Goal: Task Accomplishment & Management: Complete application form

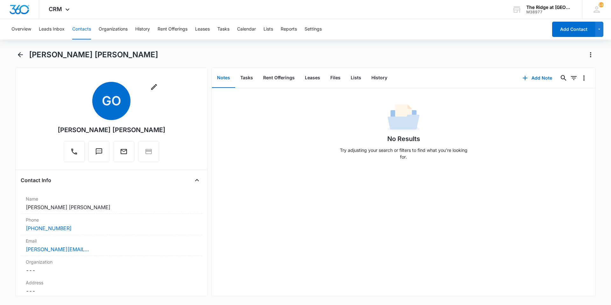
scroll to position [700, 0]
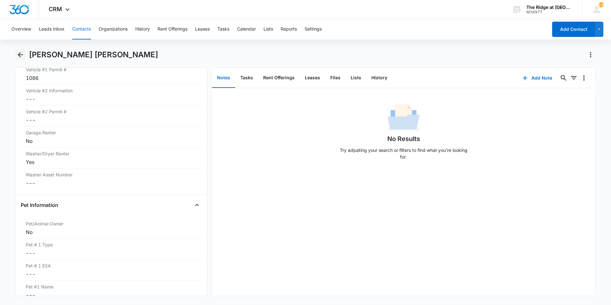
click at [25, 57] on button "Back" at bounding box center [20, 55] width 10 height 10
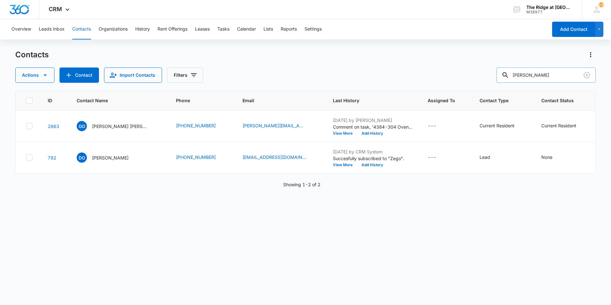
drag, startPoint x: 523, startPoint y: 77, endPoint x: 504, endPoint y: 76, distance: 19.5
click at [506, 76] on div "[PERSON_NAME]" at bounding box center [545, 74] width 99 height 15
type input "r"
type input "[PERSON_NAME]"
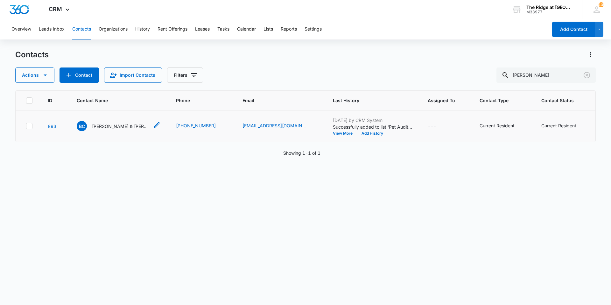
click at [109, 127] on p "[PERSON_NAME] & [PERSON_NAME] & [PERSON_NAME]" at bounding box center [120, 126] width 57 height 7
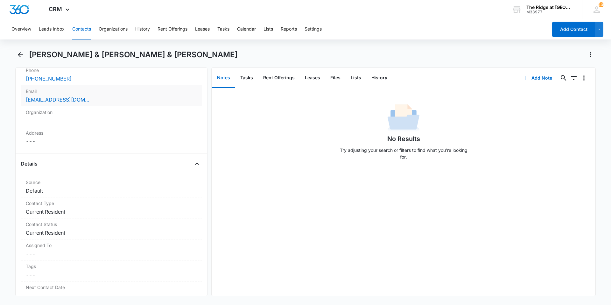
scroll to position [64, 0]
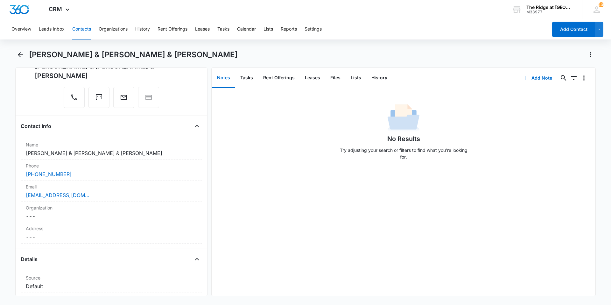
click at [247, 241] on div "No Results Try adjusting your search or filters to find what you’re looking for." at bounding box center [404, 191] width 384 height 207
click at [282, 214] on div "No Results Try adjusting your search or filters to find what you’re looking for." at bounding box center [404, 191] width 384 height 207
click at [18, 55] on icon "Back" at bounding box center [20, 54] width 5 height 5
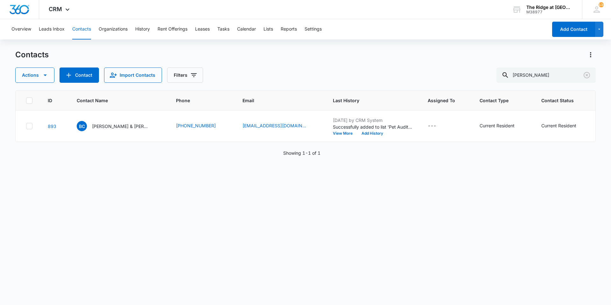
click at [218, 28] on div "Overview Leads Inbox Contacts Organizations History Rent Offerings Leases Tasks…" at bounding box center [278, 29] width 540 height 20
click at [228, 31] on button "Tasks" at bounding box center [223, 29] width 12 height 20
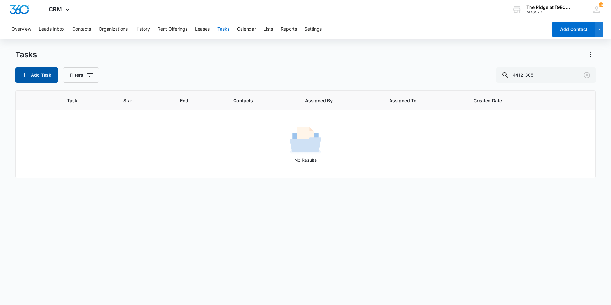
click at [32, 75] on button "Add Task" at bounding box center [36, 74] width 43 height 15
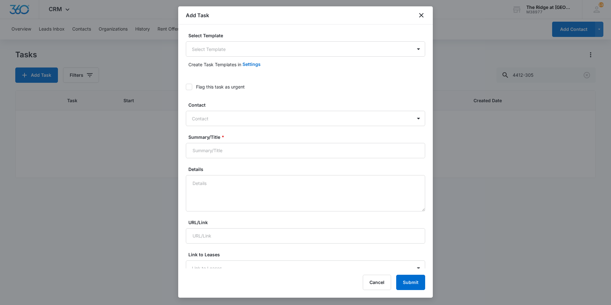
click at [228, 49] on body "CRM Apps Reputation Websites Forms CRM Email Social Content Ads Intelligence Fi…" at bounding box center [305, 152] width 611 height 305
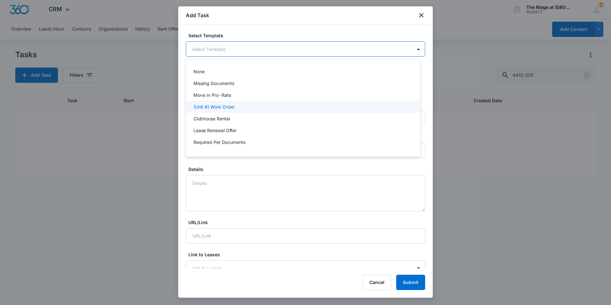
click at [224, 105] on p "(Unit #) Work Order" at bounding box center [213, 106] width 41 height 7
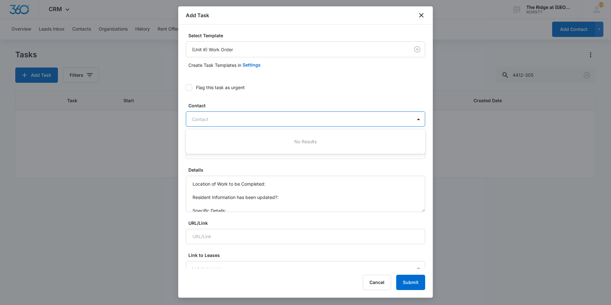
click at [233, 118] on div at bounding box center [302, 119] width 220 height 8
type input "[MEDICAL_DATA][PERSON_NAME]"
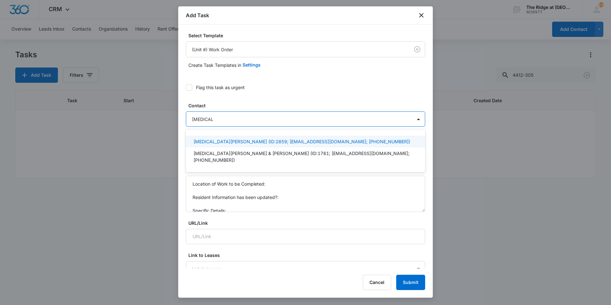
click at [223, 141] on p "[MEDICAL_DATA][PERSON_NAME] (ID:2659; [EMAIL_ADDRESS][DOMAIN_NAME]; [PHONE_NUMB…" at bounding box center [301, 141] width 217 height 7
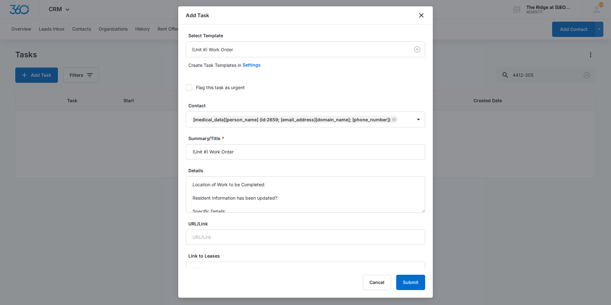
click at [218, 107] on label "Contact" at bounding box center [307, 105] width 239 height 7
drag, startPoint x: 210, startPoint y: 151, endPoint x: 184, endPoint y: 153, distance: 25.9
click at [184, 153] on div "Select Template (Unit #) Work Order Create Task Templates in Settings Flag this…" at bounding box center [305, 147] width 255 height 244
click at [206, 152] on input "(Unit #) Work Order" at bounding box center [305, 151] width 239 height 15
drag, startPoint x: 208, startPoint y: 151, endPoint x: 181, endPoint y: 152, distance: 26.7
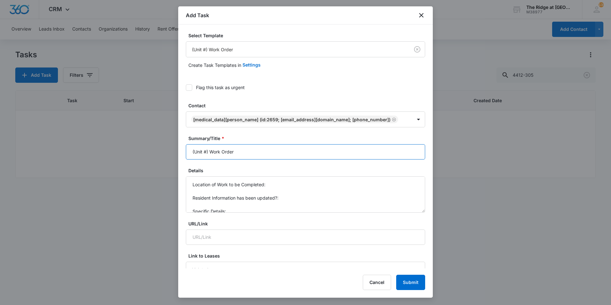
click at [181, 152] on div "Select Template (Unit #) Work Order Create Task Templates in Settings Flag this…" at bounding box center [305, 147] width 255 height 244
type input "4324-306 Work Order"
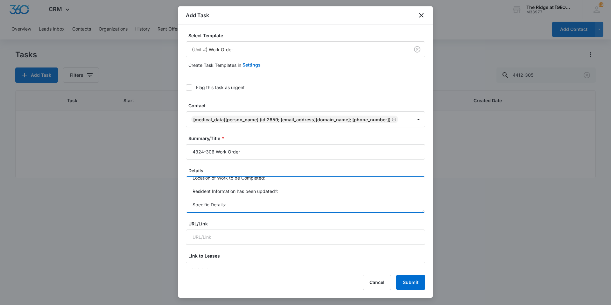
drag, startPoint x: 191, startPoint y: 181, endPoint x: 243, endPoint y: 213, distance: 61.0
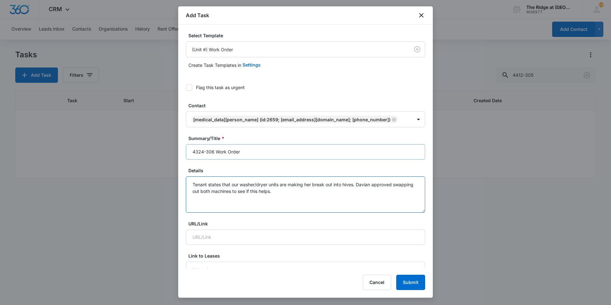
type textarea "Tenant states that our washer/dryer units are making her break out into hives. …"
click at [249, 153] on input "4324-306 Work Order" at bounding box center [305, 151] width 239 height 15
type input "4324-306 Work Order Washer/Dryer - Hives"
click at [302, 192] on textarea "Tenant states that our washer/dryer units are making her break out into hives. …" at bounding box center [305, 194] width 239 height 36
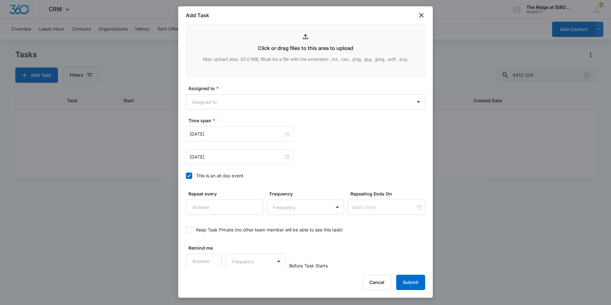
scroll to position [345, 0]
click at [221, 103] on body "CRM Apps Reputation Websites Forms CRM Email Social Content Ads Intelligence Fi…" at bounding box center [305, 152] width 611 height 305
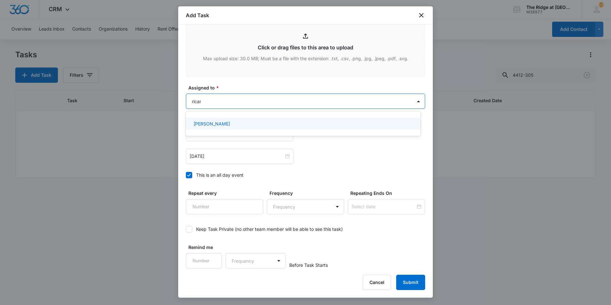
type input "[PERSON_NAME]"
click at [216, 122] on p "[PERSON_NAME]" at bounding box center [211, 123] width 37 height 7
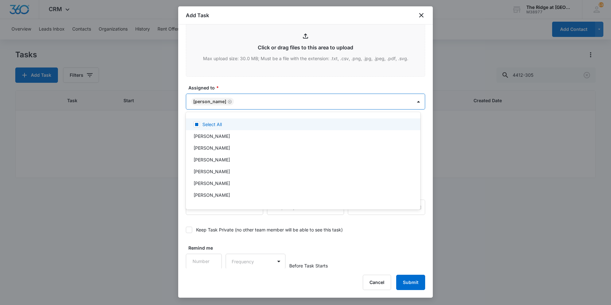
click at [242, 84] on div at bounding box center [305, 152] width 611 height 305
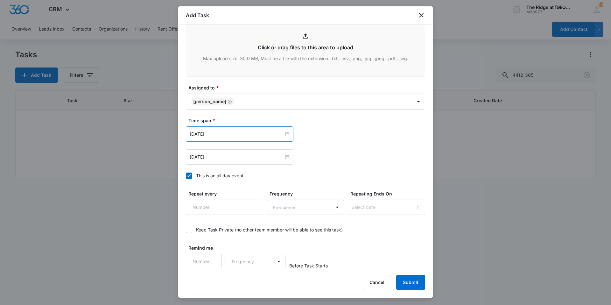
click at [217, 138] on div "[DATE]" at bounding box center [240, 133] width 108 height 15
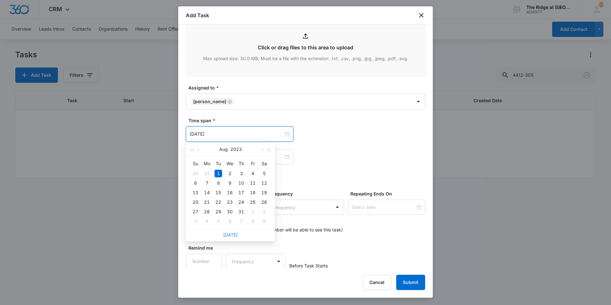
click at [226, 235] on link "[DATE]" at bounding box center [230, 234] width 15 height 5
type input "[DATE]"
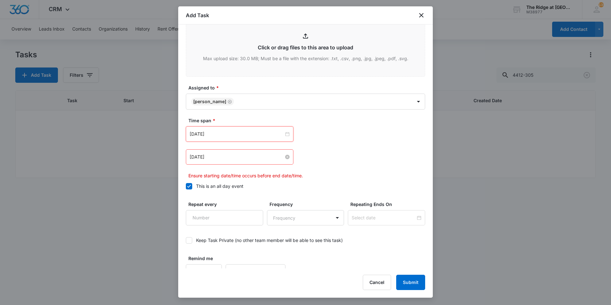
click at [226, 156] on input "[DATE]" at bounding box center [237, 156] width 94 height 7
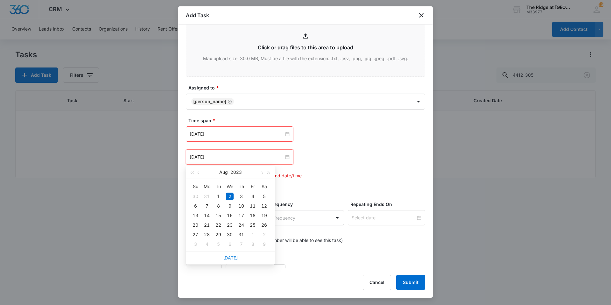
click at [229, 256] on link "[DATE]" at bounding box center [230, 257] width 15 height 5
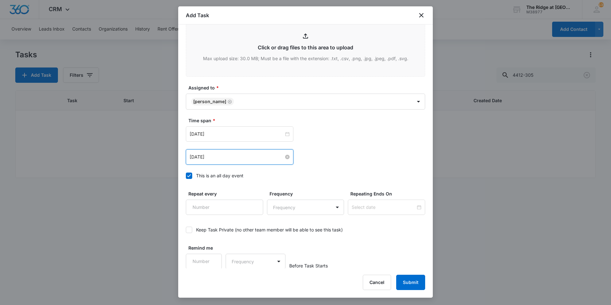
click at [228, 158] on input "[DATE]" at bounding box center [237, 156] width 94 height 7
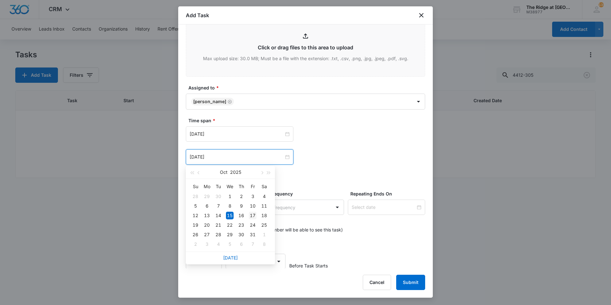
type input "[DATE]"
click at [250, 215] on div "17" at bounding box center [253, 216] width 8 height 8
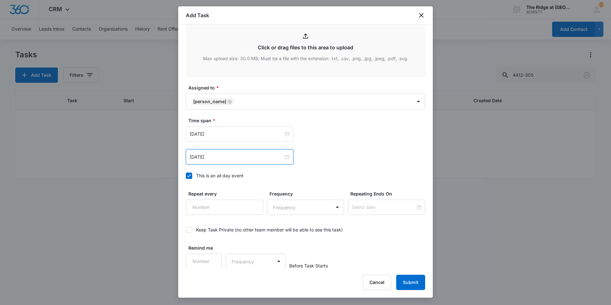
click at [348, 171] on div "Time span * [DATE] [DATE] Su Mo Tu We Th Fr Sa 28 29 30 1 2 3 4 5 6 7 8 9 10 11…" at bounding box center [305, 150] width 239 height 66
click at [402, 278] on button "Submit" at bounding box center [410, 282] width 29 height 15
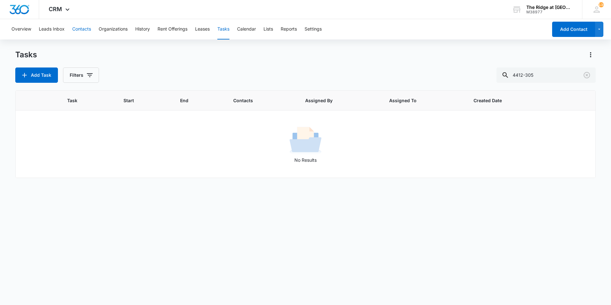
click at [84, 33] on button "Contacts" at bounding box center [81, 29] width 19 height 20
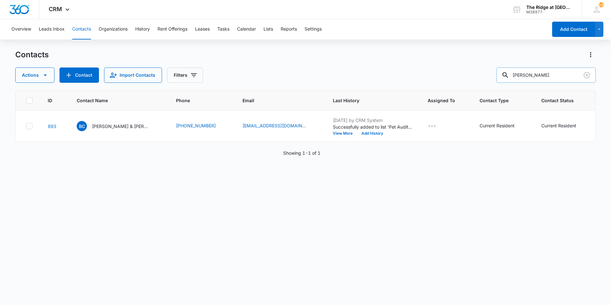
drag, startPoint x: 541, startPoint y: 77, endPoint x: 507, endPoint y: 77, distance: 34.1
click at [508, 77] on div "[PERSON_NAME]" at bounding box center [545, 74] width 99 height 15
type input "[PERSON_NAME]"
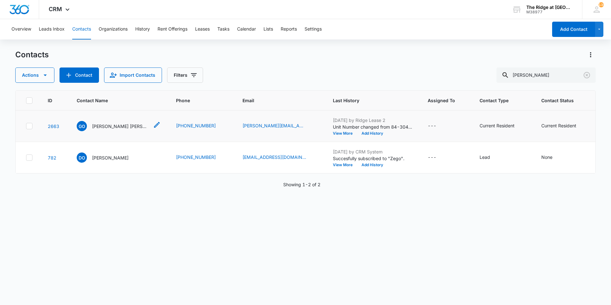
click at [105, 128] on p "[PERSON_NAME] [PERSON_NAME]" at bounding box center [120, 126] width 57 height 7
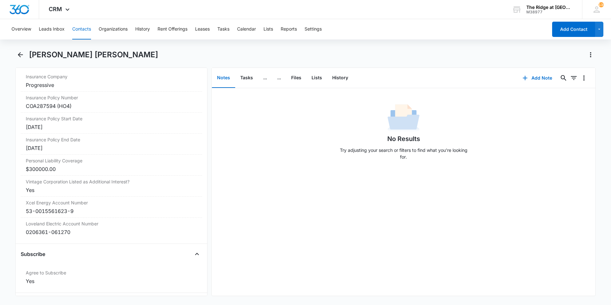
scroll to position [1392, 0]
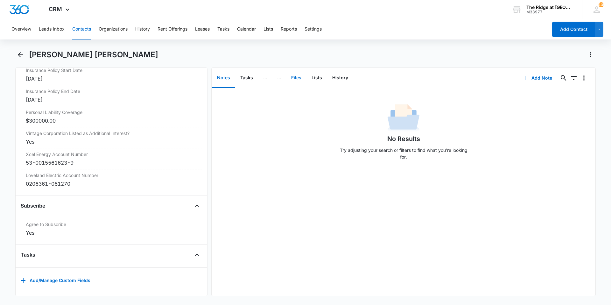
click at [294, 79] on button "Files" at bounding box center [296, 78] width 20 height 20
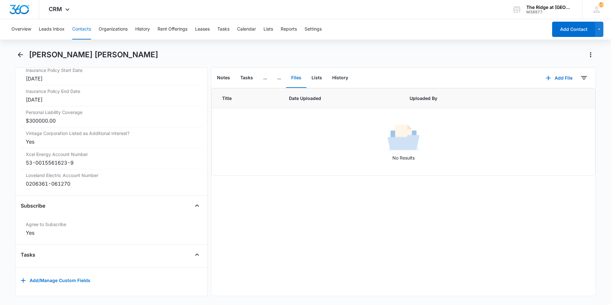
click at [297, 81] on button "Files" at bounding box center [296, 78] width 20 height 20
click at [560, 79] on button "Add File" at bounding box center [558, 77] width 39 height 15
click at [555, 96] on div "Upload Files" at bounding box center [550, 98] width 25 height 4
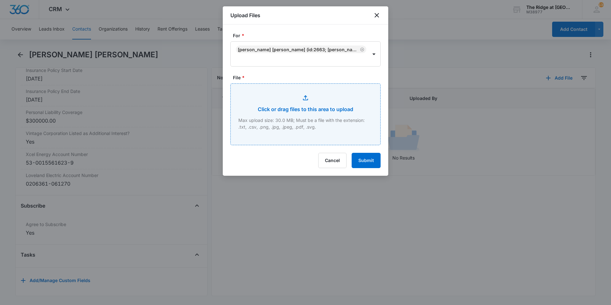
click at [301, 101] on input "File *" at bounding box center [306, 114] width 150 height 61
type input "C:\fakepath\4384-304 App.pdf"
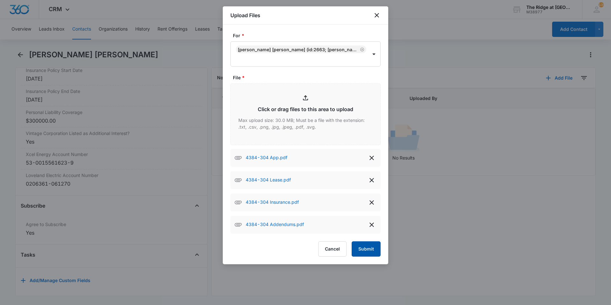
click at [364, 253] on button "Submit" at bounding box center [366, 248] width 29 height 15
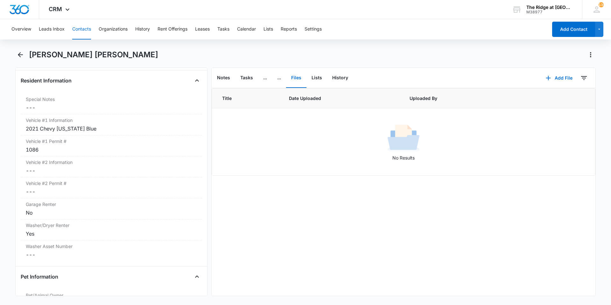
scroll to position [629, 0]
click at [19, 60] on div "[PERSON_NAME] [PERSON_NAME]" at bounding box center [305, 59] width 580 height 18
click at [19, 59] on button "Back" at bounding box center [20, 55] width 10 height 10
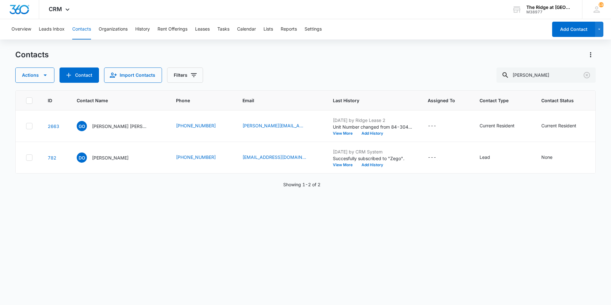
click at [243, 72] on div "Actions Contact Import Contacts Filters [PERSON_NAME]" at bounding box center [305, 74] width 580 height 15
click at [244, 220] on div "ID Contact Name Phone Email Last History Assigned To Contact Type Contact Statu…" at bounding box center [305, 193] width 580 height 206
click at [98, 126] on p "[PERSON_NAME] [PERSON_NAME]" at bounding box center [120, 126] width 57 height 7
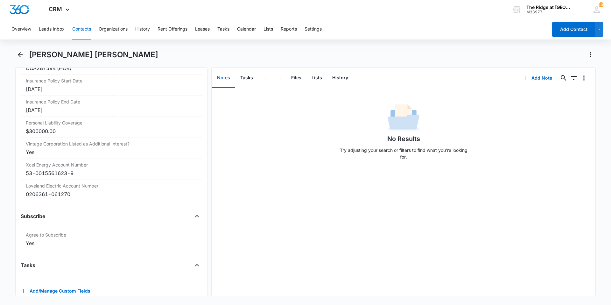
scroll to position [1392, 0]
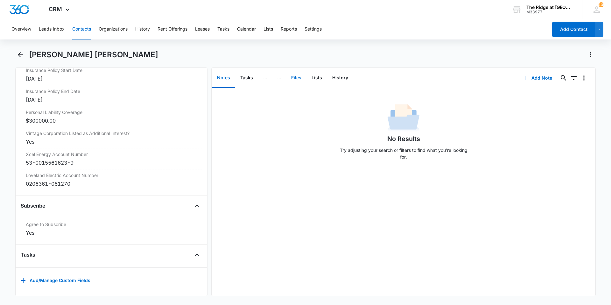
click at [296, 80] on button "Files" at bounding box center [296, 78] width 20 height 20
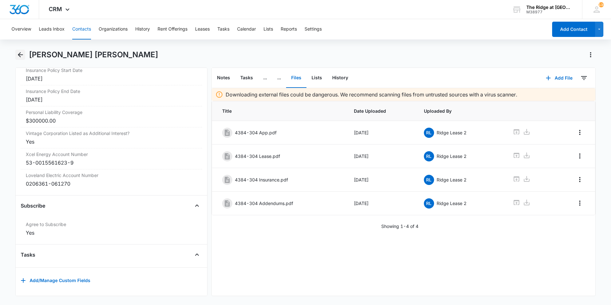
click at [20, 54] on icon "Back" at bounding box center [21, 55] width 8 height 8
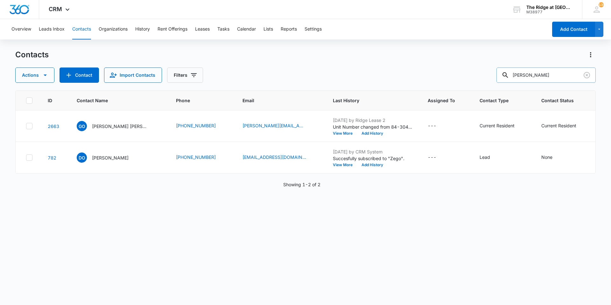
drag, startPoint x: 517, startPoint y: 75, endPoint x: 513, endPoint y: 75, distance: 4.5
click at [514, 75] on div "[PERSON_NAME]" at bounding box center [545, 74] width 99 height 15
type input "[PERSON_NAME]"
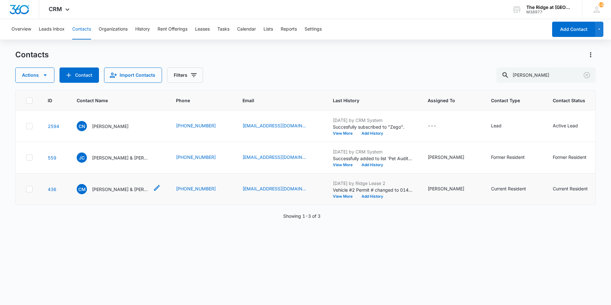
click at [105, 191] on p "[PERSON_NAME] & [PERSON_NAME]" at bounding box center [120, 189] width 57 height 7
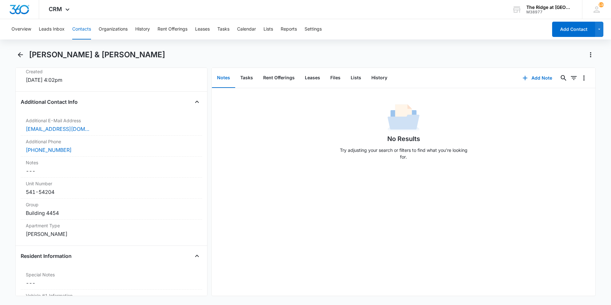
scroll to position [636, 0]
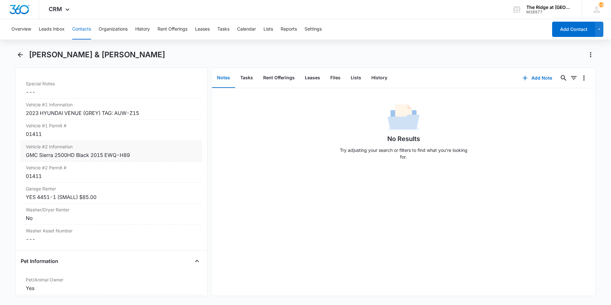
click at [147, 158] on div "GMC Sierra 2500HD Black 2015 EWQ-H89" at bounding box center [111, 155] width 171 height 8
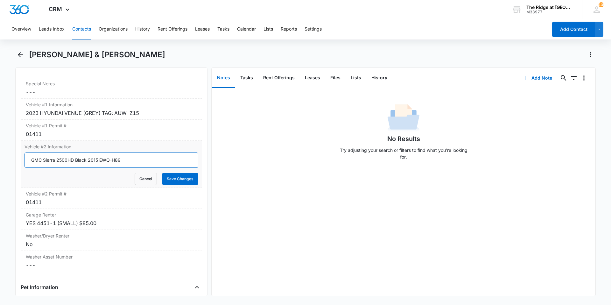
drag, startPoint x: 99, startPoint y: 160, endPoint x: 27, endPoint y: 157, distance: 71.3
click at [27, 157] on input "GMC Sierra 2500HD Black 2015 EWQ-H89" at bounding box center [112, 159] width 174 height 15
click at [144, 181] on button "Cancel" at bounding box center [146, 179] width 22 height 12
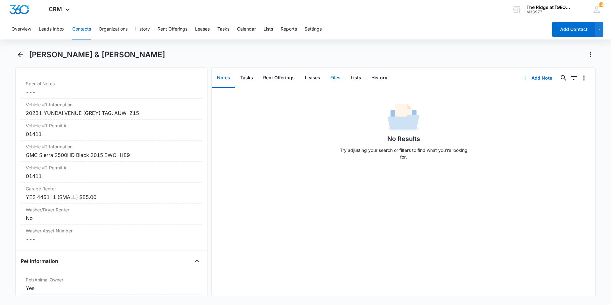
click at [335, 84] on button "Files" at bounding box center [335, 78] width 20 height 20
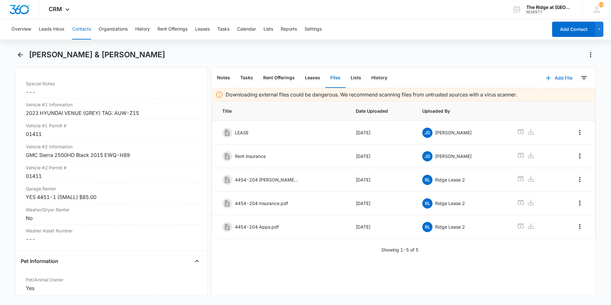
click at [554, 81] on button "Add File" at bounding box center [558, 77] width 39 height 15
click at [551, 96] on div "Upload Files" at bounding box center [550, 98] width 25 height 4
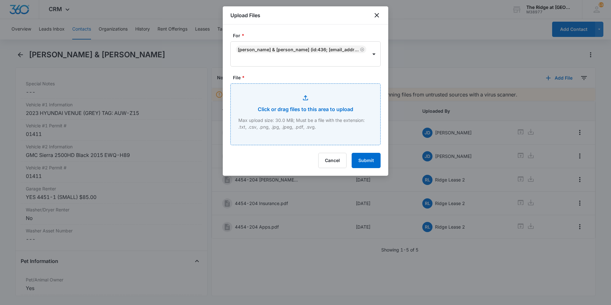
click at [307, 120] on input "File *" at bounding box center [306, 114] width 150 height 61
type input "C:\fakepath\4454-204 Addendums.pdf"
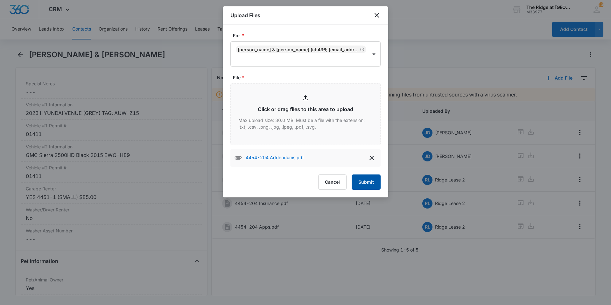
click at [366, 181] on button "Submit" at bounding box center [366, 181] width 29 height 15
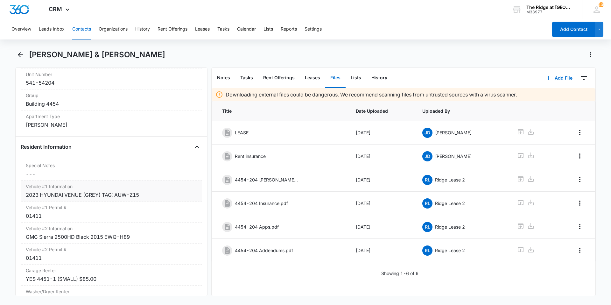
scroll to position [573, 0]
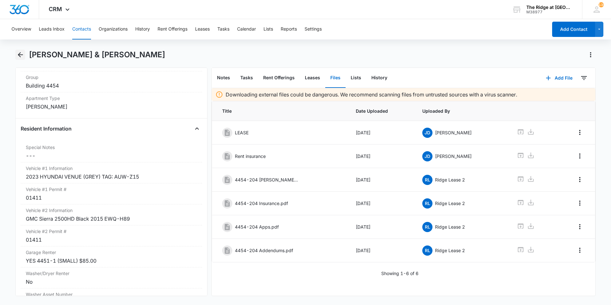
click at [21, 57] on icon "Back" at bounding box center [21, 55] width 8 height 8
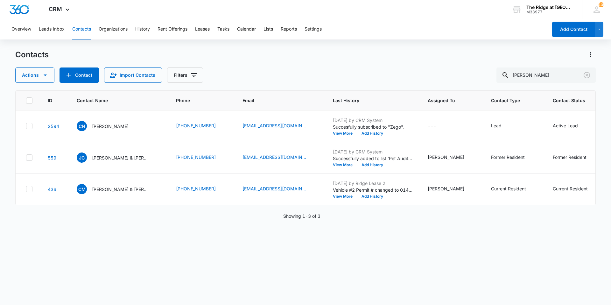
click at [288, 57] on div "Contacts" at bounding box center [305, 55] width 580 height 10
click at [222, 29] on button "Tasks" at bounding box center [223, 29] width 12 height 20
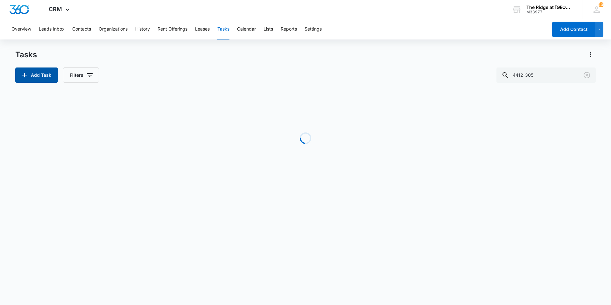
click at [32, 79] on button "Add Task" at bounding box center [36, 74] width 43 height 15
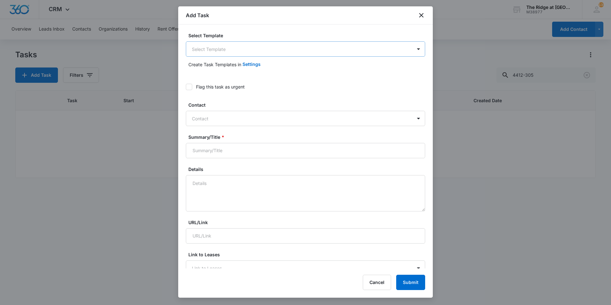
click at [269, 56] on body "CRM Apps Reputation Websites Forms CRM Email Social Content Ads Intelligence Fi…" at bounding box center [305, 152] width 611 height 305
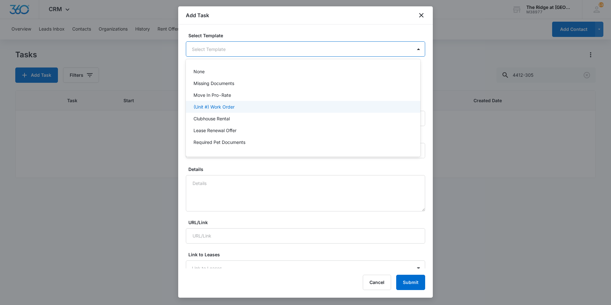
click at [226, 109] on p "(Unit #) Work Order" at bounding box center [213, 106] width 41 height 7
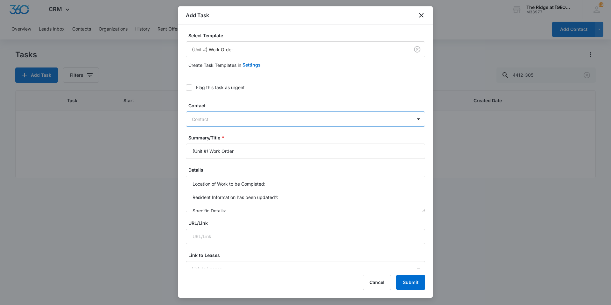
click at [210, 126] on div "Contact" at bounding box center [299, 119] width 226 height 14
type input "[PERSON_NAME]"
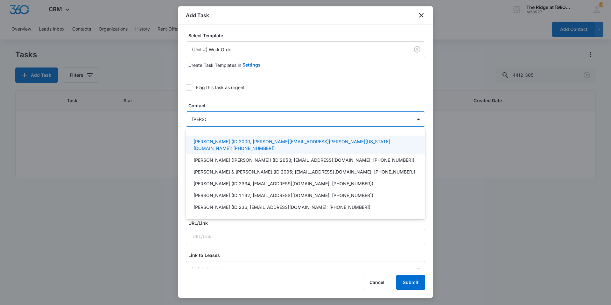
click at [213, 139] on p "[PERSON_NAME] (ID:2000; [PERSON_NAME][EMAIL_ADDRESS][PERSON_NAME][US_STATE][DOM…" at bounding box center [304, 144] width 223 height 13
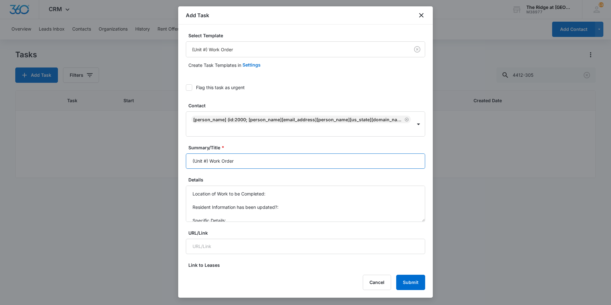
drag, startPoint x: 208, startPoint y: 153, endPoint x: 176, endPoint y: 154, distance: 31.8
click at [177, 154] on body "CRM Apps Reputation Websites Forms CRM Email Social Content Ads Intelligence Fi…" at bounding box center [305, 152] width 611 height 305
click at [296, 153] on input "4458-204 Work Order" at bounding box center [305, 160] width 239 height 15
type input "4458-204 Work Order Water Filter Replacement"
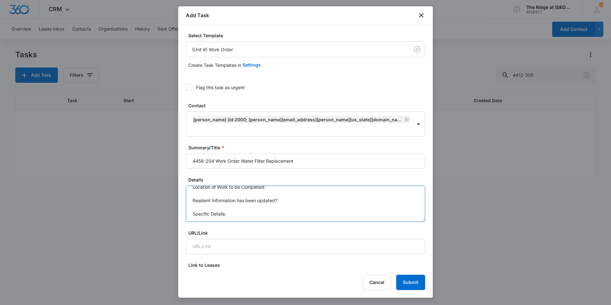
drag, startPoint x: 189, startPoint y: 183, endPoint x: 246, endPoint y: 212, distance: 63.5
click at [246, 212] on textarea "Location of Work to be Completed: Resident Information has been updated?: Speci…" at bounding box center [305, 204] width 239 height 36
click at [254, 198] on textarea "Details" at bounding box center [305, 204] width 239 height 36
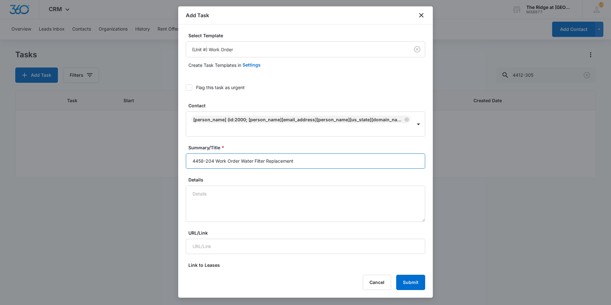
click at [241, 153] on input "4458-204 Work Order Water Filter Replacement" at bounding box center [305, 160] width 239 height 15
type input "4458-204 Work Order GE Water Filter Replacement"
click at [254, 192] on textarea "Details" at bounding box center [305, 204] width 239 height 36
click at [318, 186] on textarea "Details" at bounding box center [305, 204] width 239 height 36
type textarea "P"
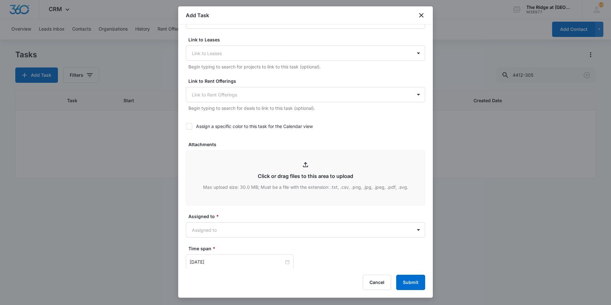
scroll to position [255, 0]
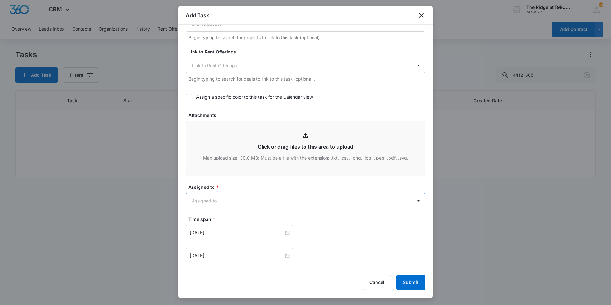
type textarea "Please & Thanks!"
click at [272, 193] on body "CRM Apps Reputation Websites Forms CRM Email Social Content Ads Intelligence Fi…" at bounding box center [305, 152] width 611 height 305
type input "[PERSON_NAME]"
click at [260, 208] on div "[PERSON_NAME]" at bounding box center [303, 214] width 235 height 12
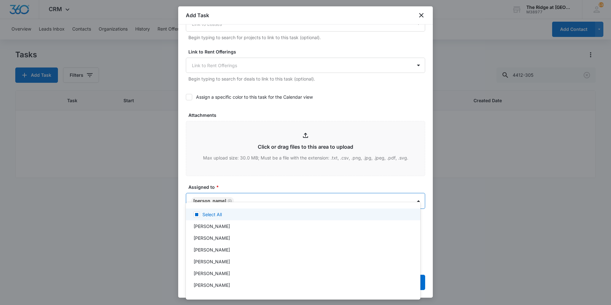
click at [253, 174] on div at bounding box center [305, 152] width 611 height 305
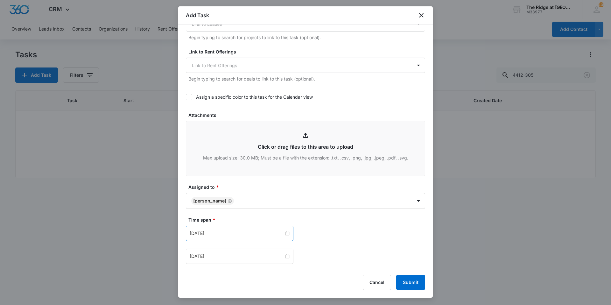
click at [221, 230] on div "[DATE]" at bounding box center [240, 233] width 108 height 15
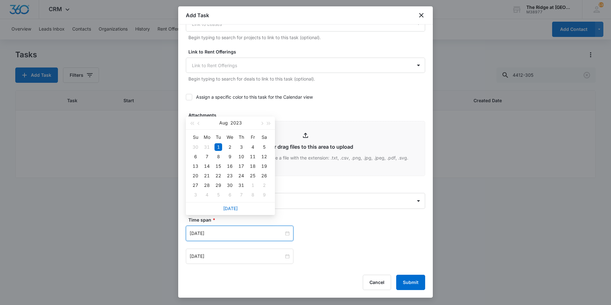
click at [230, 211] on div "[DATE]" at bounding box center [230, 208] width 89 height 13
click at [230, 207] on link "[DATE]" at bounding box center [230, 208] width 15 height 5
type input "[DATE]"
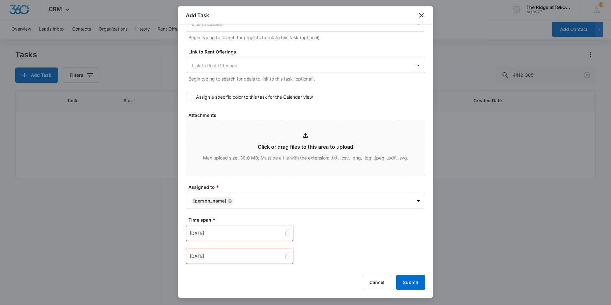
click at [230, 216] on label "Time span *" at bounding box center [307, 219] width 239 height 7
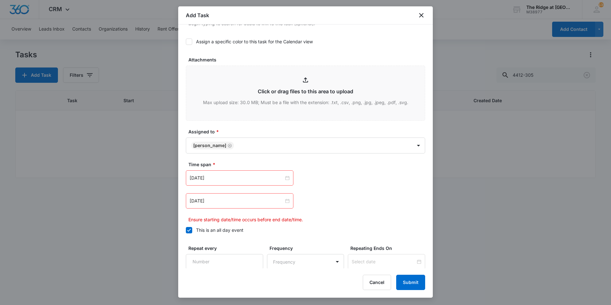
scroll to position [356, 0]
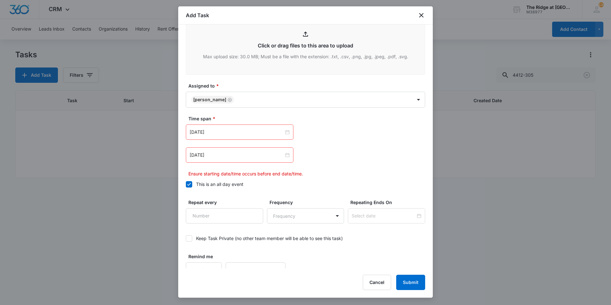
click at [213, 147] on div "[DATE]" at bounding box center [240, 154] width 108 height 15
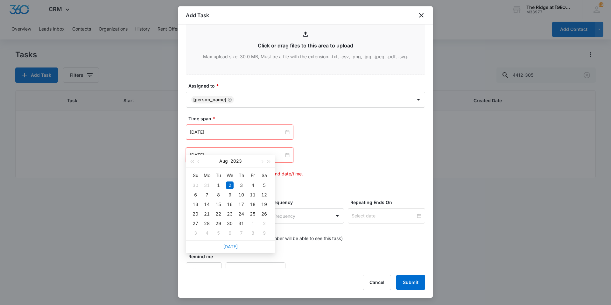
click at [229, 245] on link "[DATE]" at bounding box center [230, 246] width 15 height 5
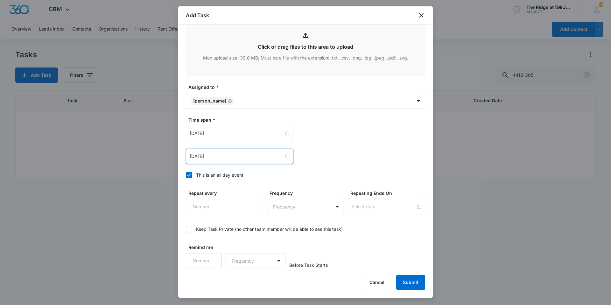
scroll to position [345, 0]
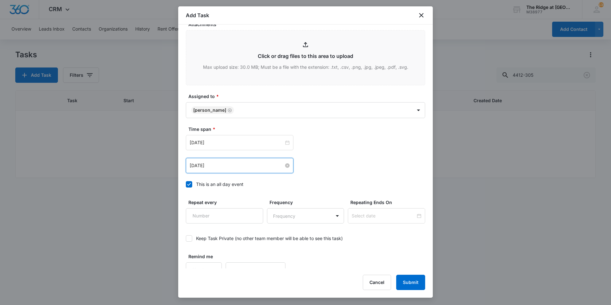
click at [230, 162] on input "[DATE]" at bounding box center [237, 165] width 94 height 7
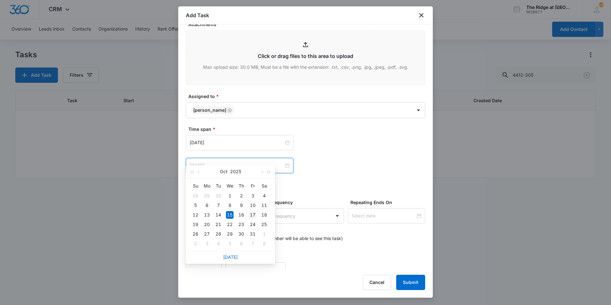
type input "[DATE]"
click at [256, 214] on div "17" at bounding box center [253, 215] width 8 height 8
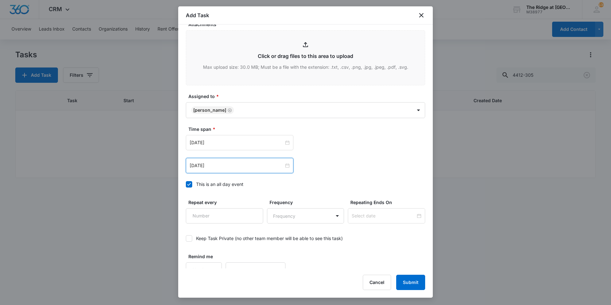
click at [322, 166] on div "Time span * [DATE] [DATE] Su Mo Tu We Th Fr Sa 28 29 30 1 2 3 4 5 6 7 8 9 10 11…" at bounding box center [305, 159] width 239 height 66
click at [410, 280] on button "Submit" at bounding box center [410, 282] width 29 height 15
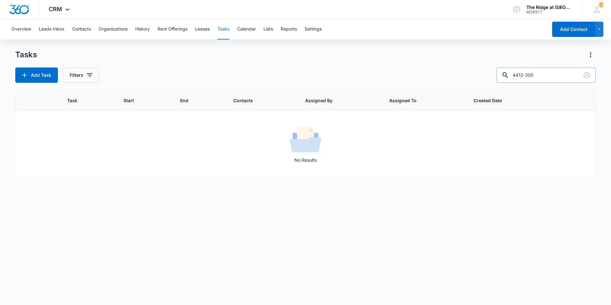
drag, startPoint x: 542, startPoint y: 73, endPoint x: 508, endPoint y: 76, distance: 33.5
click at [508, 76] on div "4412-305" at bounding box center [545, 74] width 99 height 15
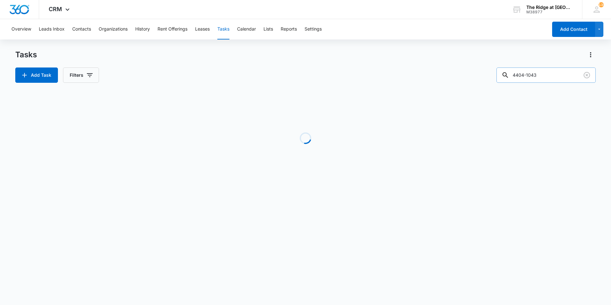
click at [560, 74] on input "4404-1043" at bounding box center [545, 74] width 99 height 15
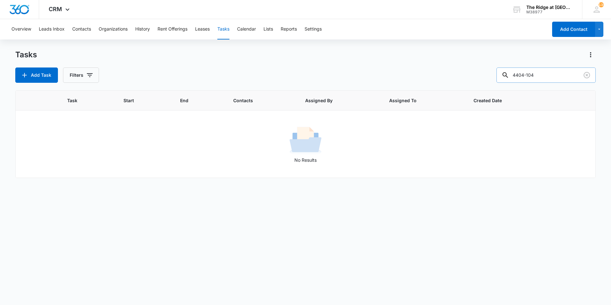
type input "4404-104"
click at [81, 77] on button "Filters" at bounding box center [81, 74] width 36 height 15
click at [85, 152] on label "Complete" at bounding box center [107, 151] width 73 height 7
click at [71, 151] on input "Complete" at bounding box center [71, 151] width 0 height 0
radio input "false"
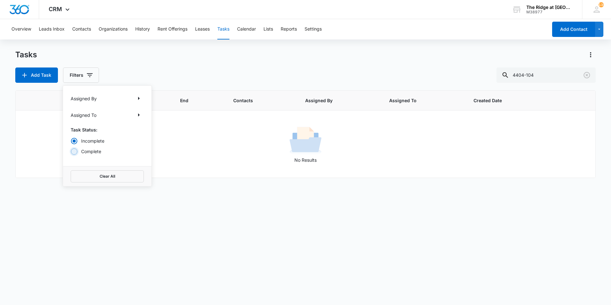
radio input "true"
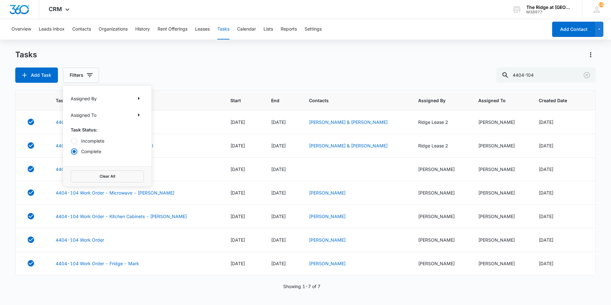
click at [165, 63] on div "Tasks Add Task Filters Assigned By Assigned To Task Status: Incomplete Complete…" at bounding box center [305, 66] width 580 height 33
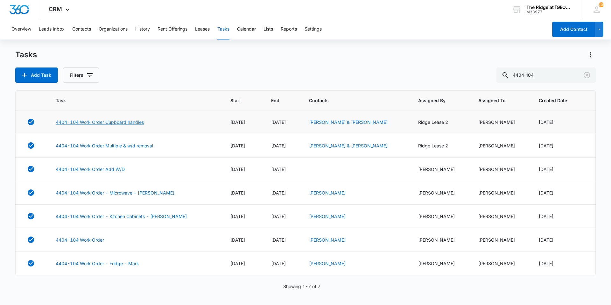
click at [132, 124] on link "4404-104 Work Order Cupboard handles" at bounding box center [100, 122] width 88 height 7
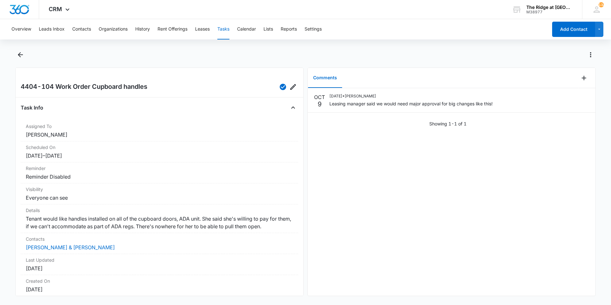
click at [419, 186] on div "[DATE] [DATE] • [PERSON_NAME] Leasing manager said we would need major approval…" at bounding box center [452, 191] width 288 height 207
click at [338, 169] on div "OCT 9 10/09/2025 • Ricardo Marin Leasing manager said we would need major appro…" at bounding box center [452, 191] width 288 height 207
click at [84, 29] on button "Contacts" at bounding box center [81, 29] width 19 height 20
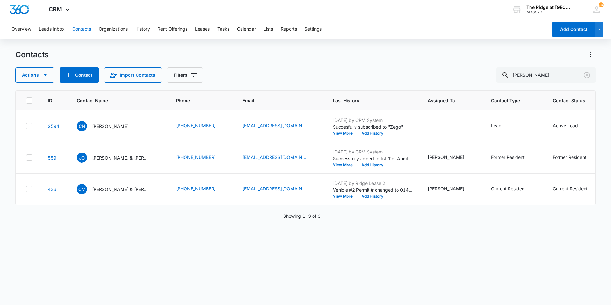
click at [259, 67] on div "Actions Contact Import Contacts Filters cameron" at bounding box center [305, 74] width 580 height 15
drag, startPoint x: 527, startPoint y: 75, endPoint x: 510, endPoint y: 77, distance: 17.5
click at [510, 77] on div "[PERSON_NAME]" at bounding box center [545, 74] width 99 height 15
type input "maia"
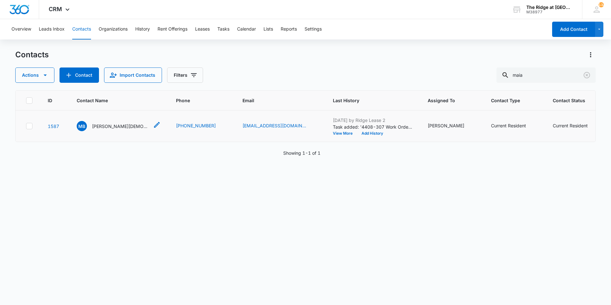
click at [112, 125] on p "Maia Bischof" at bounding box center [120, 126] width 57 height 7
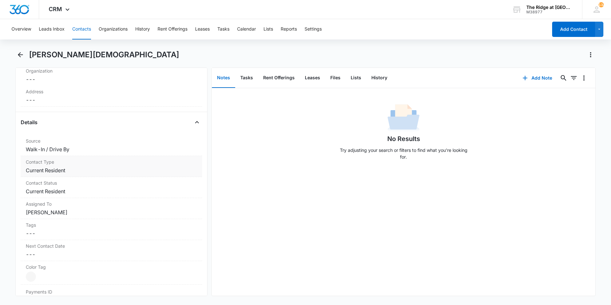
scroll to position [255, 0]
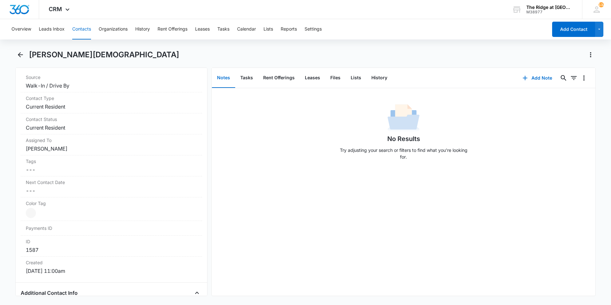
click at [279, 158] on div "No Results Try adjusting your search or filters to find what you’re looking for." at bounding box center [404, 133] width 384 height 63
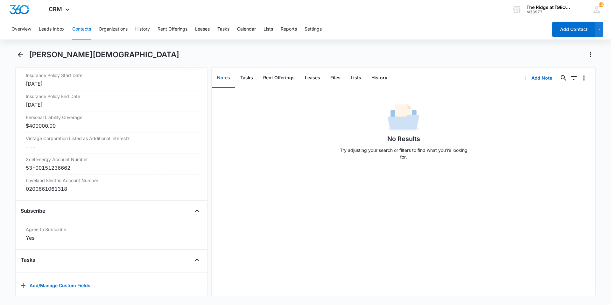
scroll to position [1385, 0]
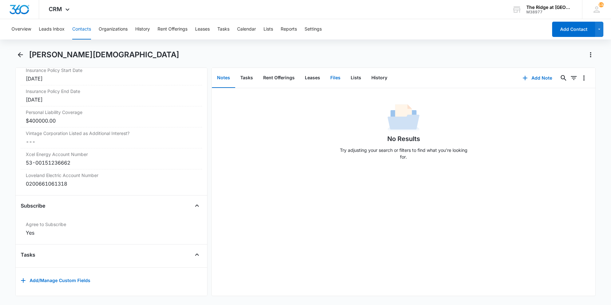
click at [333, 77] on button "Files" at bounding box center [335, 78] width 20 height 20
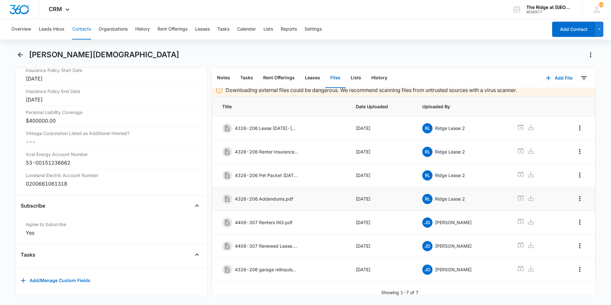
scroll to position [9, 0]
click at [271, 242] on p "4408-307 Renewed Lease.pdf" at bounding box center [267, 245] width 64 height 7
click at [517, 241] on icon at bounding box center [521, 245] width 8 height 8
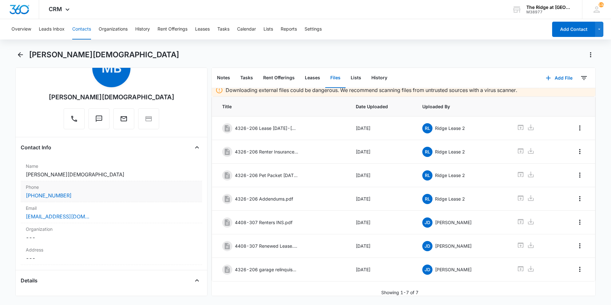
scroll to position [64, 0]
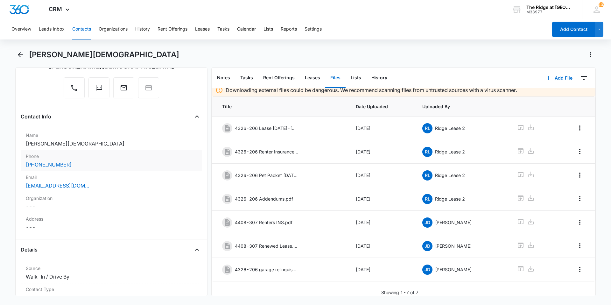
click at [95, 162] on div "(970) 310-1015" at bounding box center [111, 165] width 171 height 8
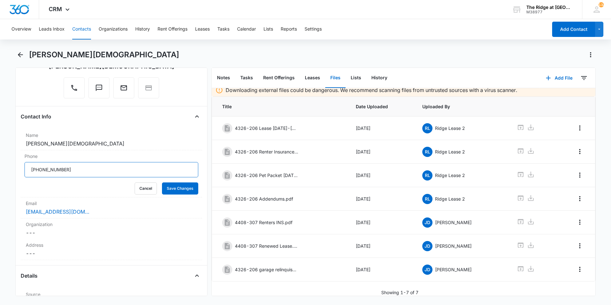
drag, startPoint x: 78, startPoint y: 172, endPoint x: 14, endPoint y: 169, distance: 64.3
click at [14, 169] on main "Maia Bischof Remove MB Maia Bischof Contact Info Name Cancel Save Changes Maia …" at bounding box center [305, 177] width 611 height 254
click at [144, 190] on button "Cancel" at bounding box center [146, 188] width 22 height 12
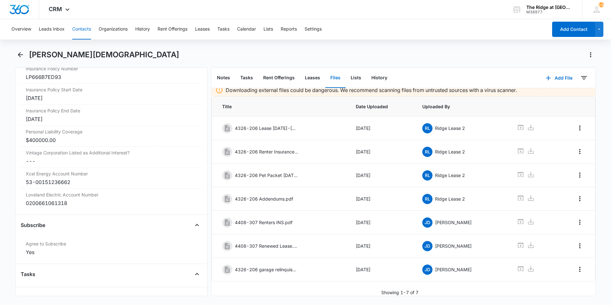
scroll to position [1385, 0]
